Goal: Task Accomplishment & Management: Complete application form

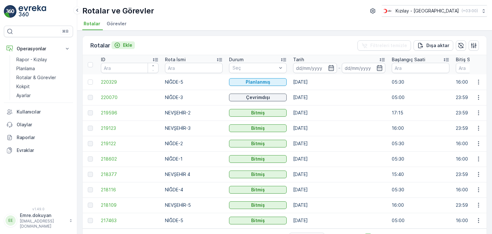
click at [129, 44] on p "Ekle" at bounding box center [127, 45] width 9 height 6
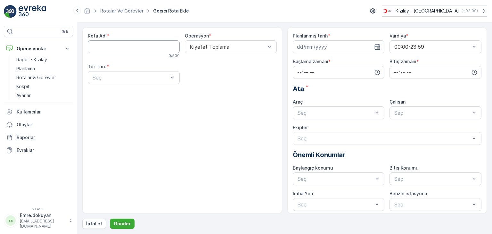
click at [129, 44] on Adı "Rota Adı" at bounding box center [134, 46] width 92 height 13
type Adı "NEVŞEHİR -1"
click at [214, 47] on div at bounding box center [227, 47] width 77 height 6
click at [210, 62] on span "Kıyafet Toplama" at bounding box center [209, 63] width 40 height 6
click at [149, 76] on div at bounding box center [130, 78] width 77 height 6
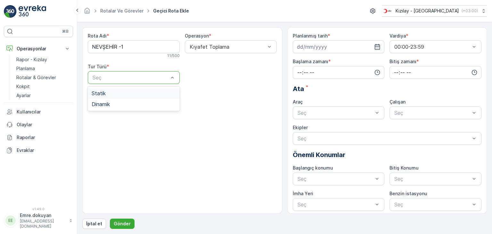
click at [134, 94] on div "Statik" at bounding box center [134, 93] width 84 height 6
click at [221, 79] on div at bounding box center [227, 78] width 77 height 6
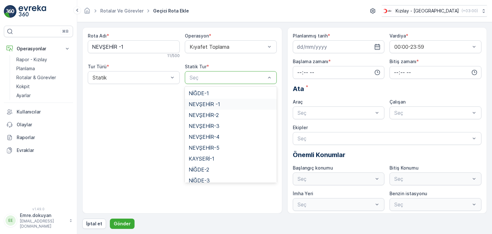
drag, startPoint x: 211, startPoint y: 103, endPoint x: 224, endPoint y: 101, distance: 13.3
click at [211, 104] on span "NEVŞEHİR -1" at bounding box center [204, 104] width 31 height 6
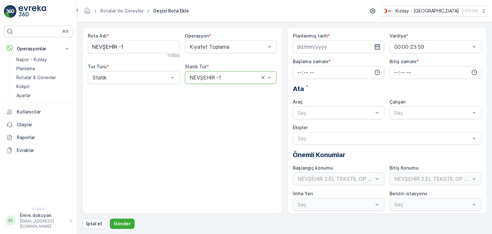
click at [377, 45] on icon "button" at bounding box center [377, 47] width 6 height 6
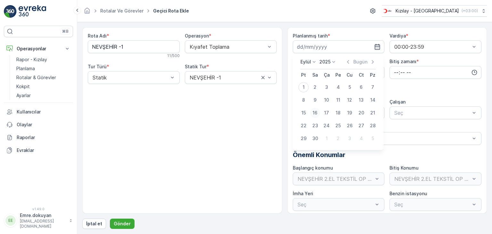
click at [315, 113] on div "16" at bounding box center [315, 113] width 10 height 10
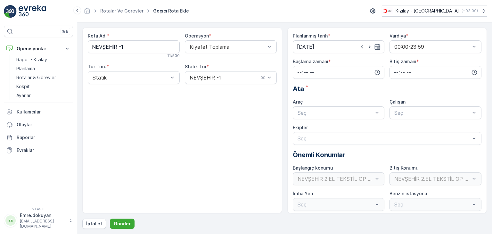
click at [376, 46] on icon "button" at bounding box center [376, 47] width 5 height 6
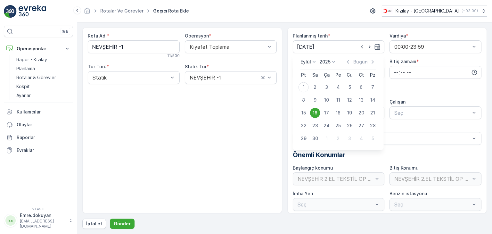
click at [304, 89] on div "1" at bounding box center [303, 87] width 10 height 10
type input "[DATE]"
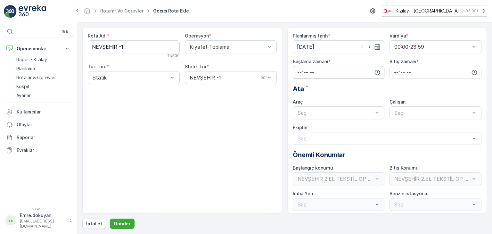
click at [298, 72] on input "time" at bounding box center [339, 72] width 92 height 13
click at [298, 132] on span "16" at bounding box center [298, 132] width 5 height 6
click at [315, 121] on span "15" at bounding box center [312, 123] width 5 height 6
type input "16:15"
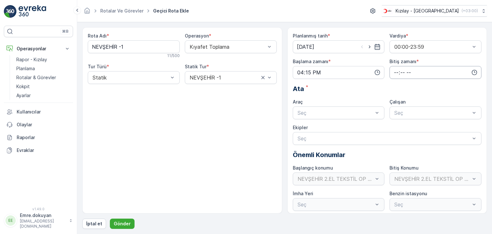
click at [393, 71] on input "time" at bounding box center [435, 72] width 92 height 13
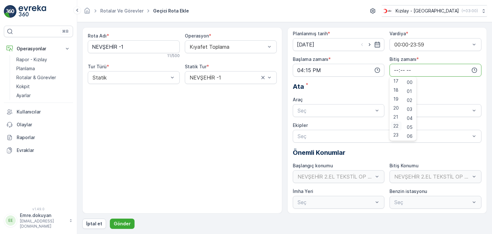
scroll to position [3, 0]
click at [397, 136] on span "23" at bounding box center [395, 134] width 5 height 6
type input "23:00"
click at [411, 82] on span "00" at bounding box center [409, 82] width 6 height 6
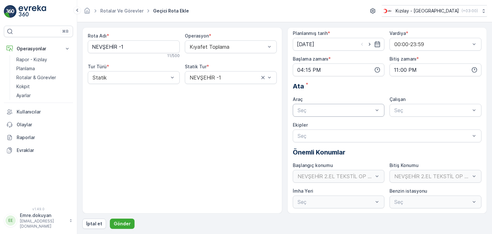
click at [337, 109] on div at bounding box center [335, 110] width 77 height 6
click at [332, 123] on div "06DYB239" at bounding box center [338, 126] width 84 height 6
click at [412, 110] on div at bounding box center [431, 110] width 77 height 6
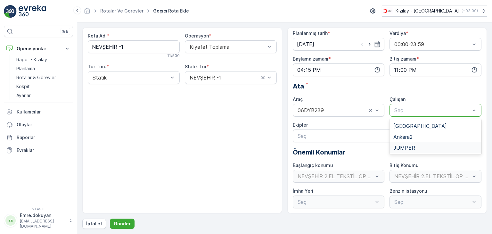
click at [405, 148] on span "JUMPER" at bounding box center [404, 148] width 22 height 6
click at [125, 223] on p "Gönder" at bounding box center [122, 223] width 17 height 6
